Goal: Complete application form

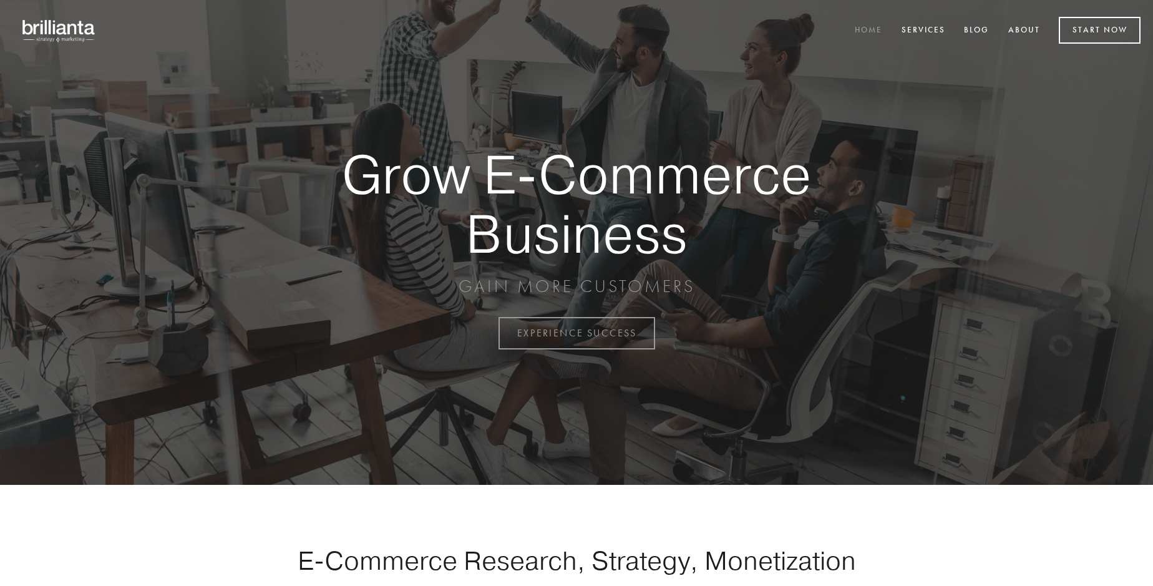
scroll to position [3270, 0]
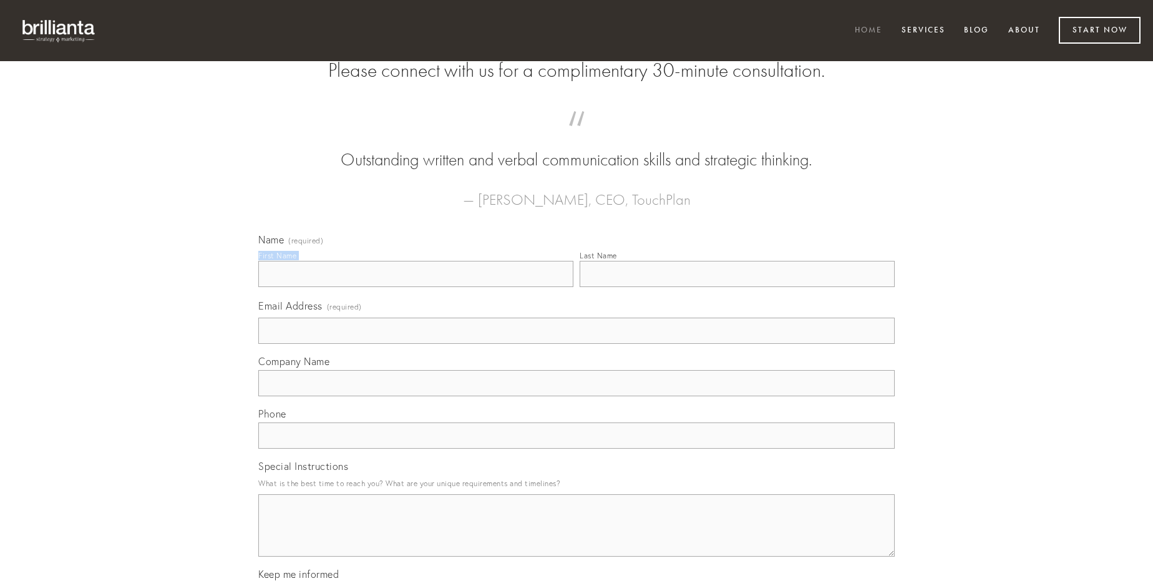
type input "[PERSON_NAME]"
click at [737, 287] on input "Last Name" at bounding box center [737, 274] width 315 height 26
type input "[PERSON_NAME]"
click at [576, 344] on input "Email Address (required)" at bounding box center [576, 331] width 636 height 26
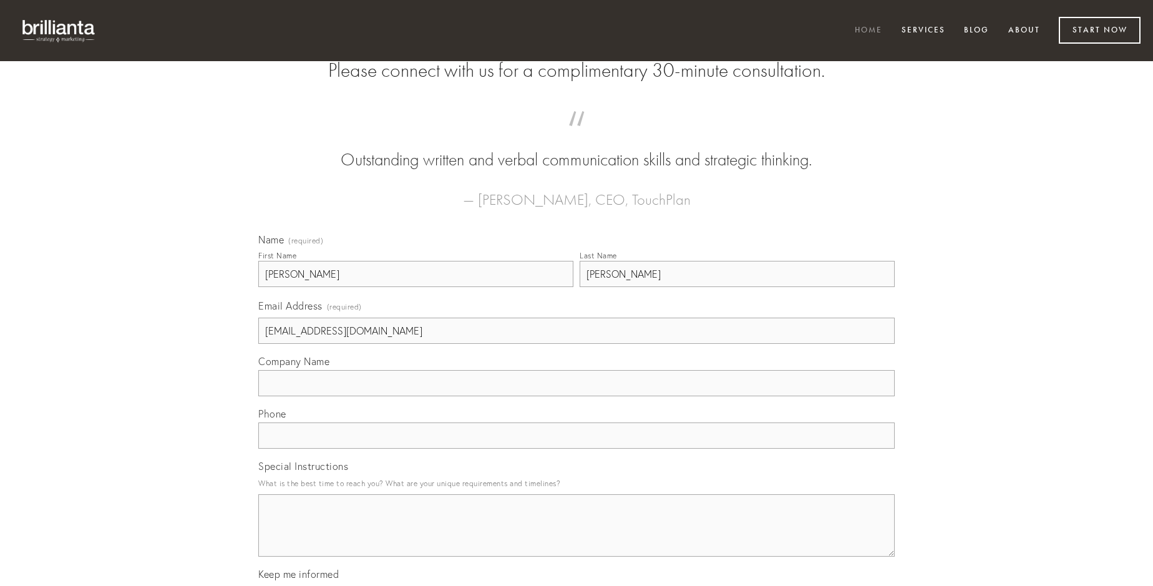
type input "[EMAIL_ADDRESS][DOMAIN_NAME]"
click at [576, 396] on input "Company Name" at bounding box center [576, 383] width 636 height 26
type input "antea"
click at [576, 449] on input "text" at bounding box center [576, 435] width 636 height 26
click at [576, 537] on textarea "Special Instructions" at bounding box center [576, 525] width 636 height 62
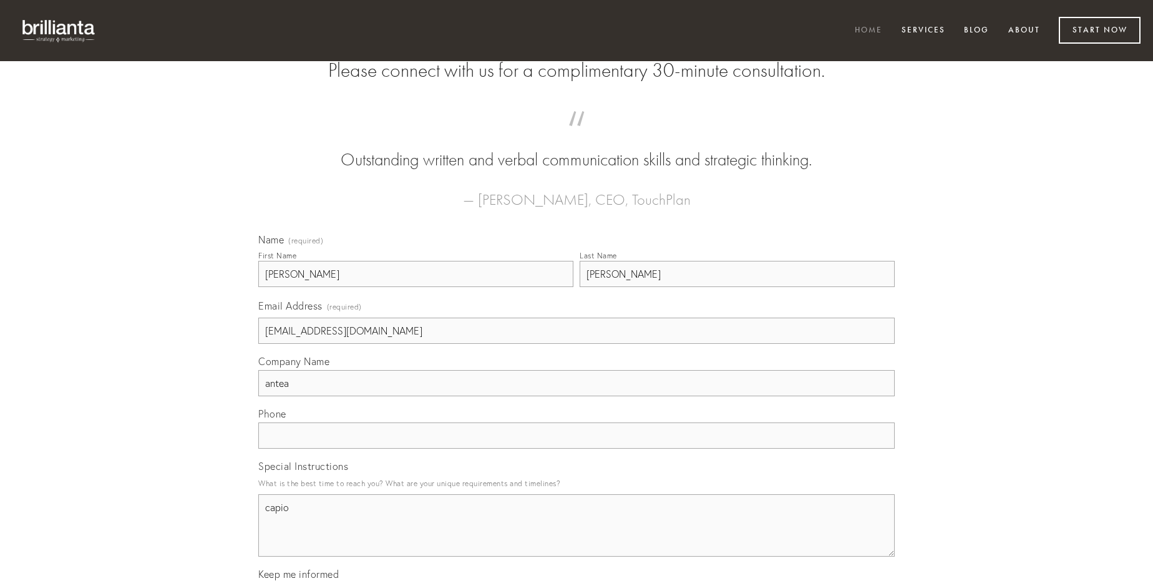
type textarea "capio"
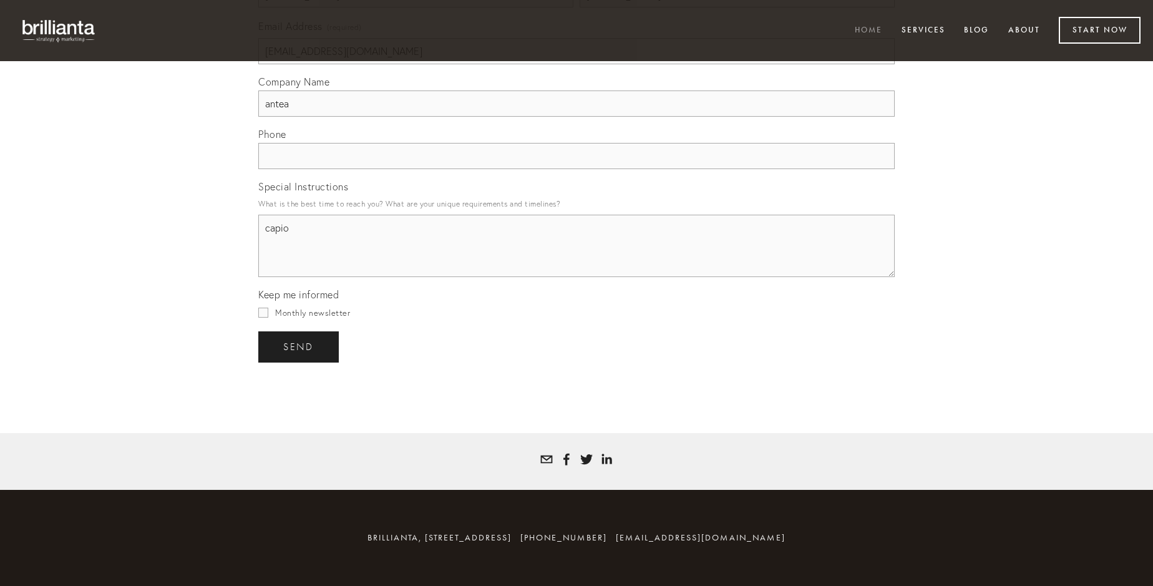
click at [299, 346] on span "send" at bounding box center [298, 346] width 31 height 11
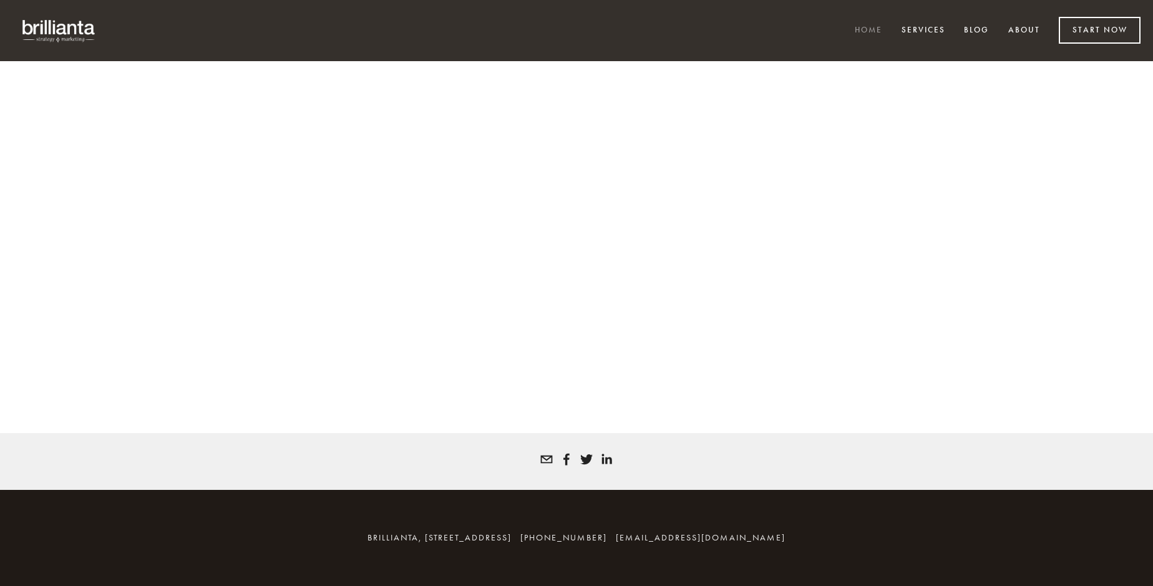
scroll to position [3253, 0]
